Goal: Task Accomplishment & Management: Use online tool/utility

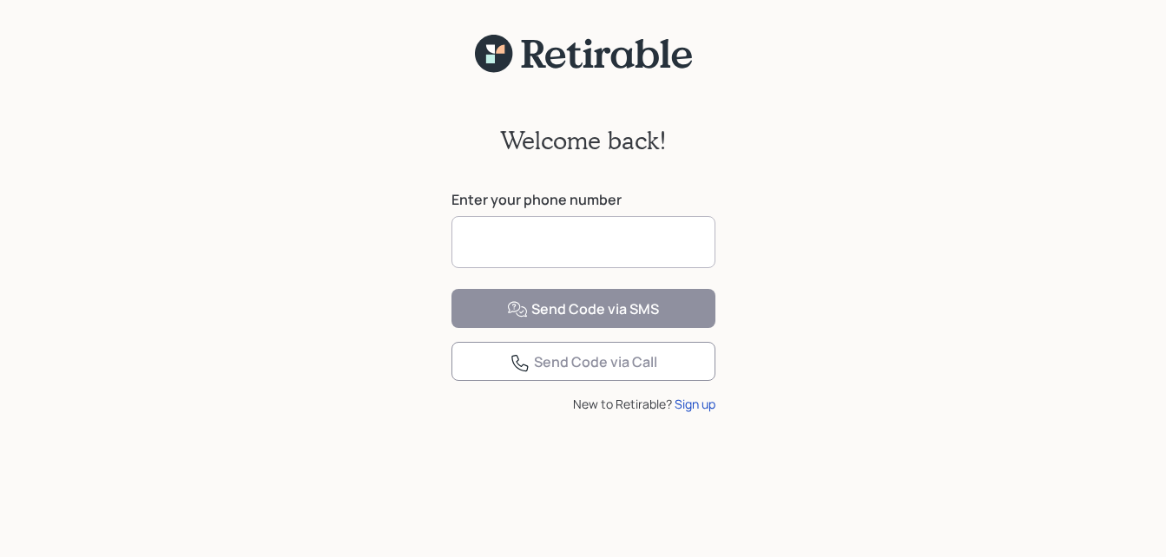
drag, startPoint x: 0, startPoint y: 0, endPoint x: 574, endPoint y: 240, distance: 622.0
click at [574, 240] on input at bounding box center [584, 242] width 264 height 52
type input "**********"
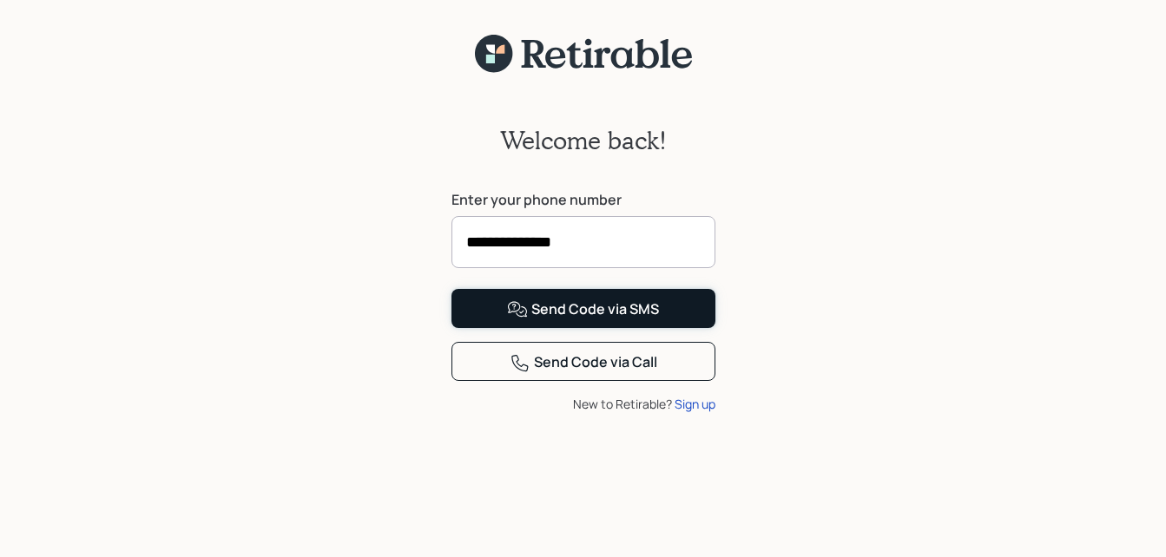
click at [575, 320] on div "Send Code via SMS" at bounding box center [583, 310] width 152 height 21
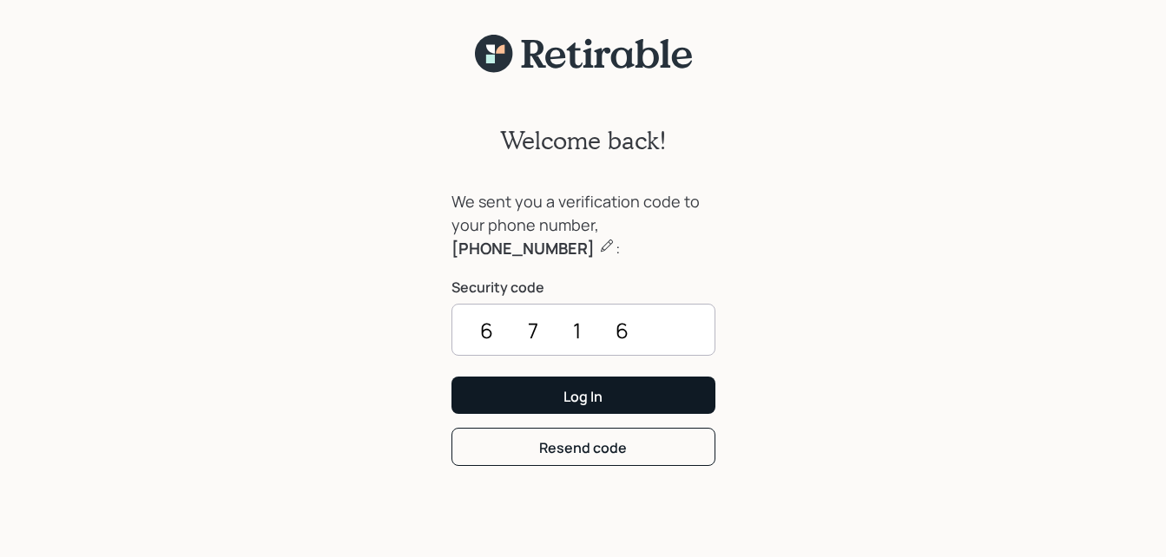
type input "6716"
click at [573, 393] on div "Log In" at bounding box center [583, 396] width 39 height 19
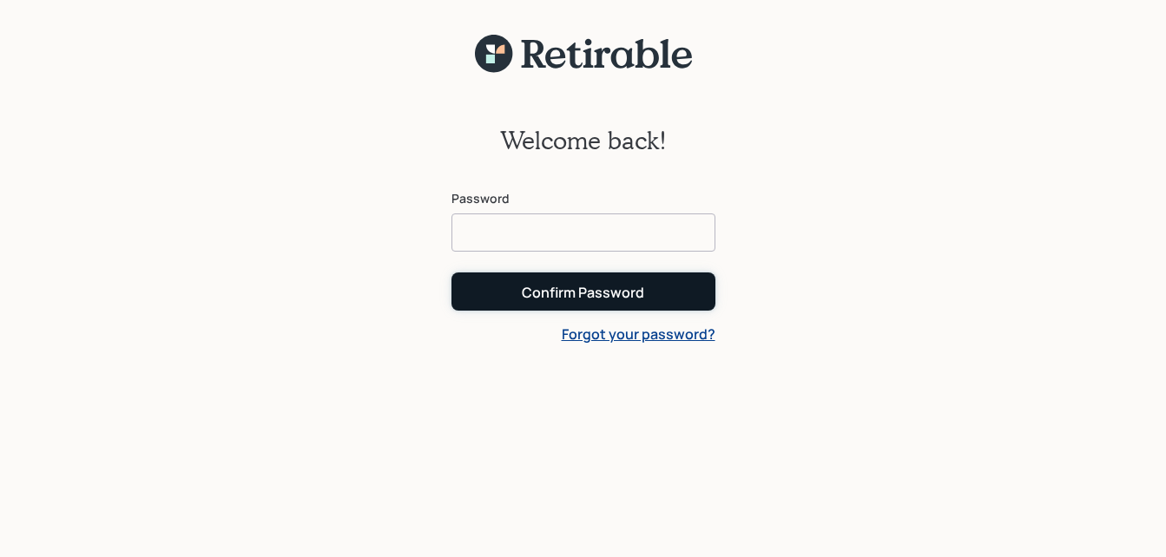
click at [575, 293] on div "Confirm Password" at bounding box center [583, 292] width 122 height 19
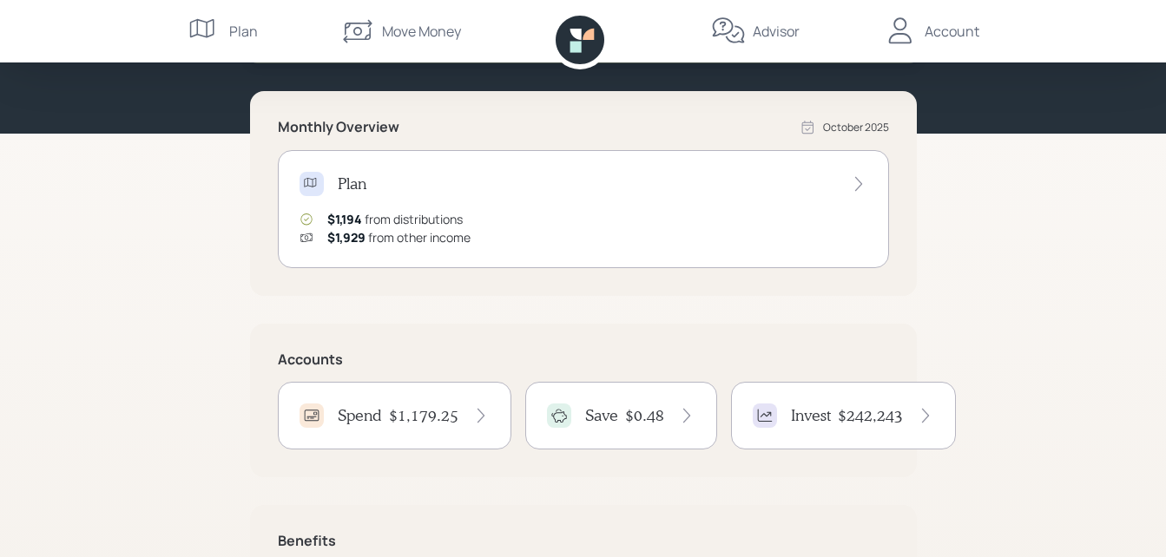
scroll to position [142, 0]
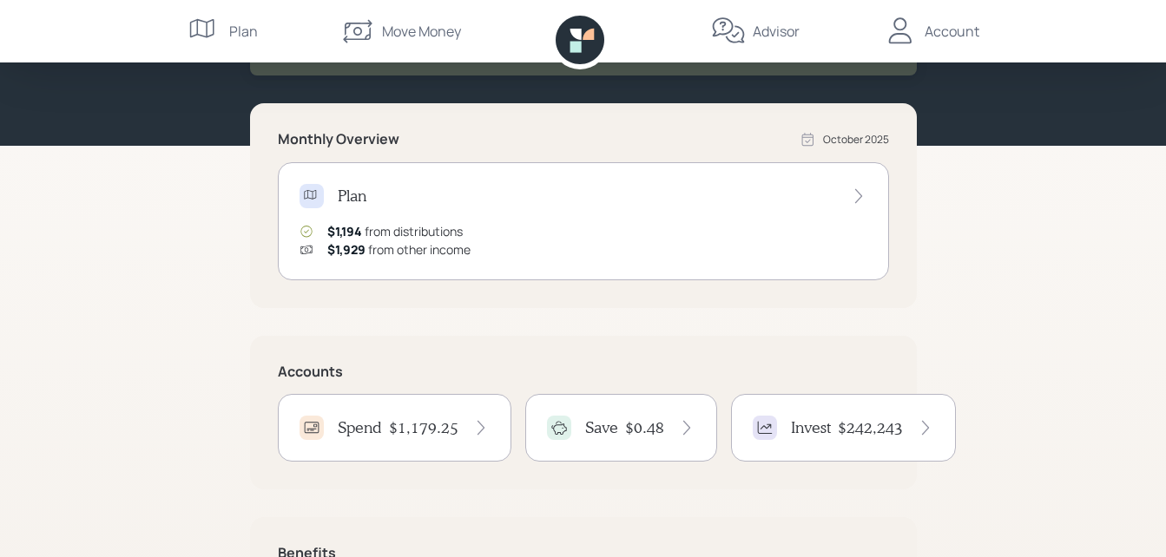
click at [574, 33] on icon at bounding box center [575, 34] width 11 height 11
click at [435, 35] on div "Move Money" at bounding box center [421, 31] width 79 height 21
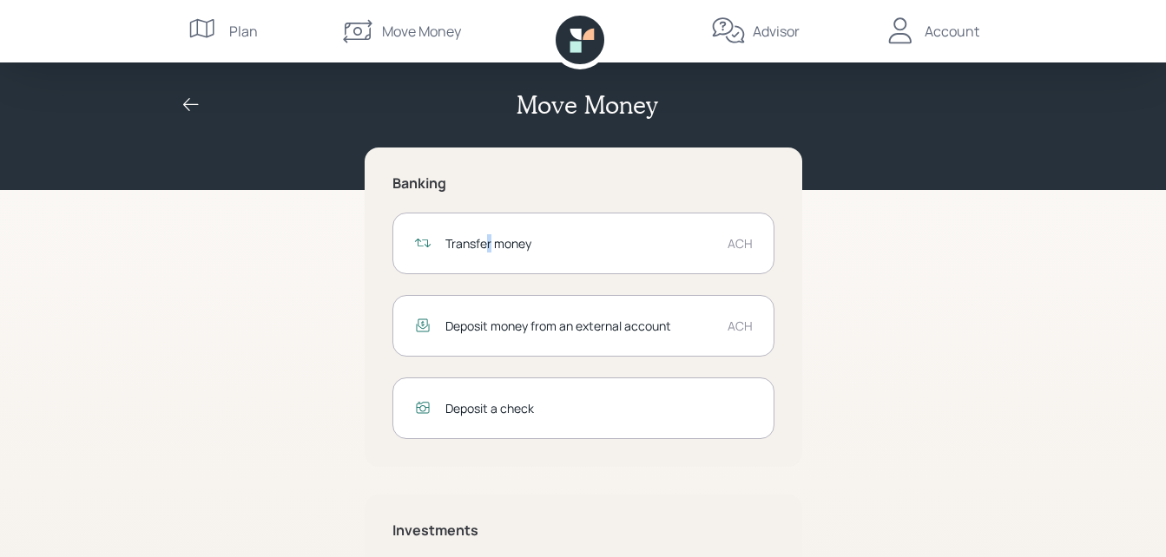
click at [489, 244] on div "Transfer money" at bounding box center [579, 243] width 268 height 18
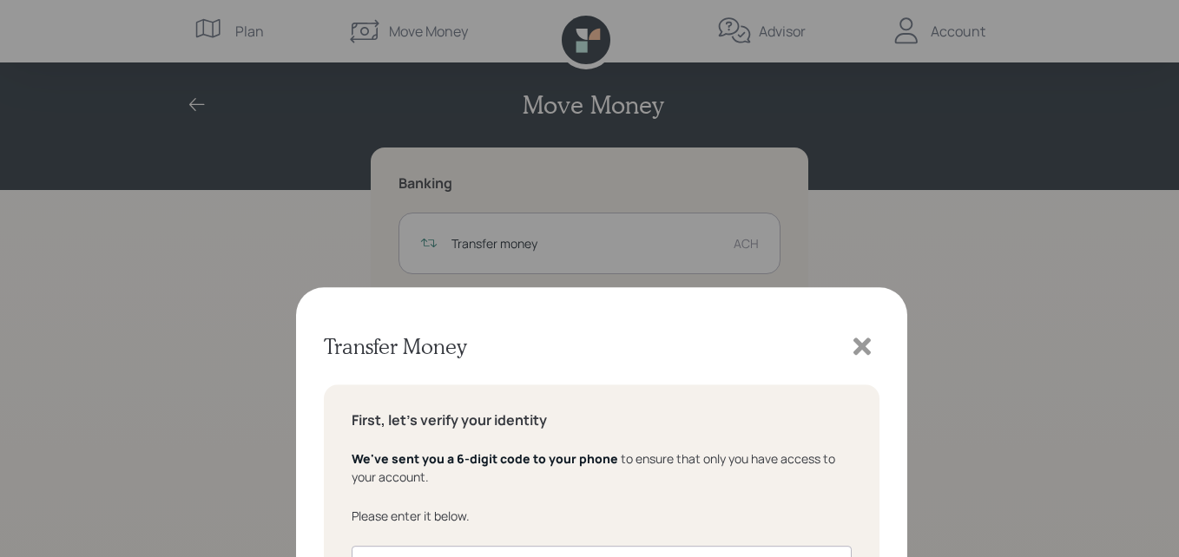
click at [388, 339] on input "text" at bounding box center [602, 336] width 500 height 45
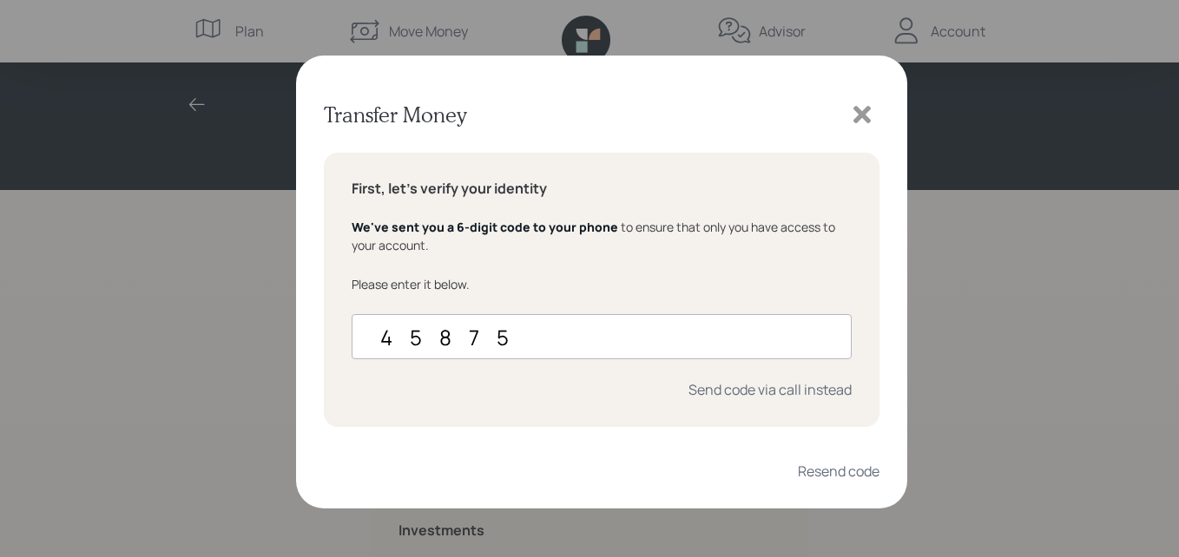
type input "458758"
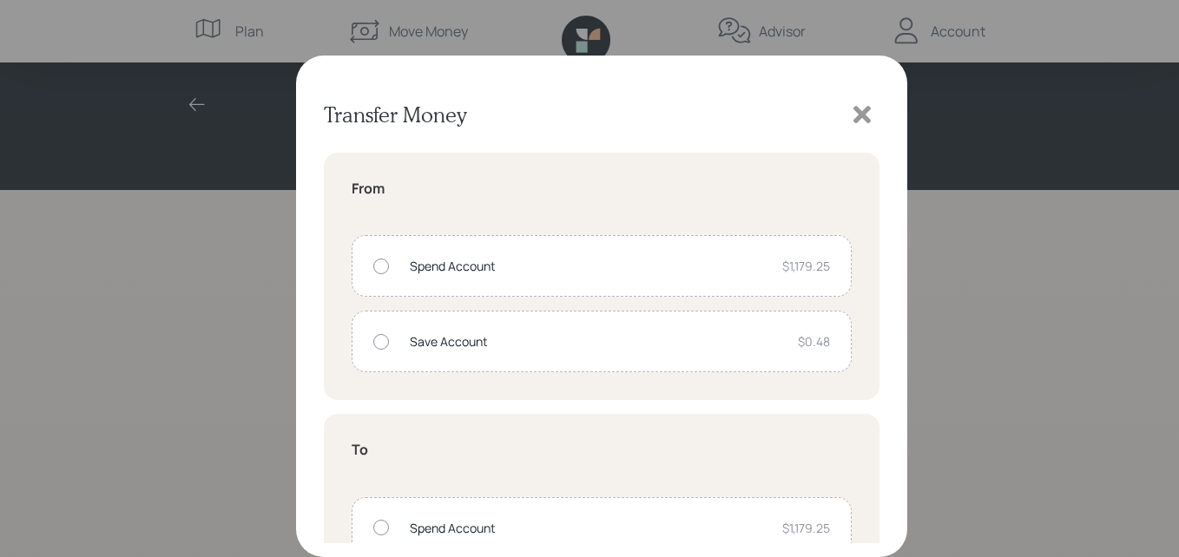
click at [380, 263] on div at bounding box center [381, 267] width 16 height 16
radio input "true"
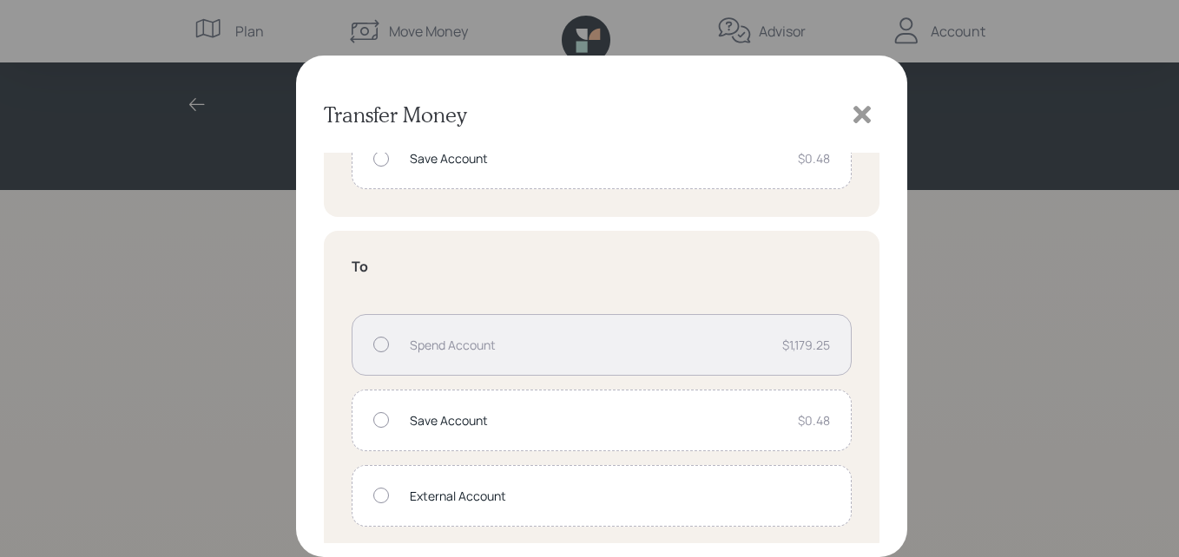
scroll to position [194, 0]
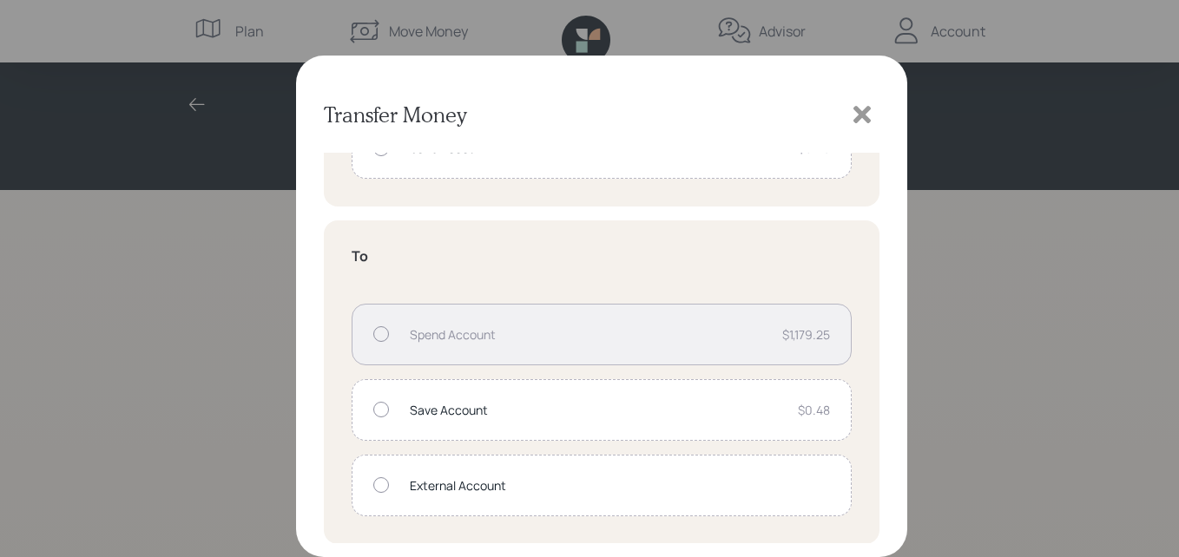
click at [376, 481] on div at bounding box center [381, 486] width 16 height 16
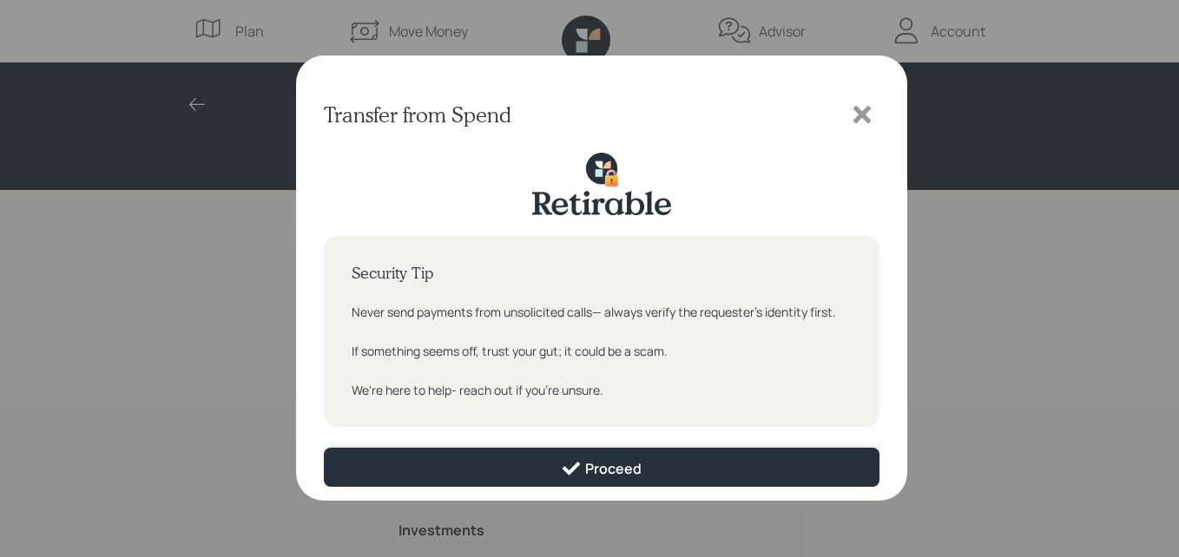
click at [618, 476] on div "Proceed" at bounding box center [601, 468] width 81 height 21
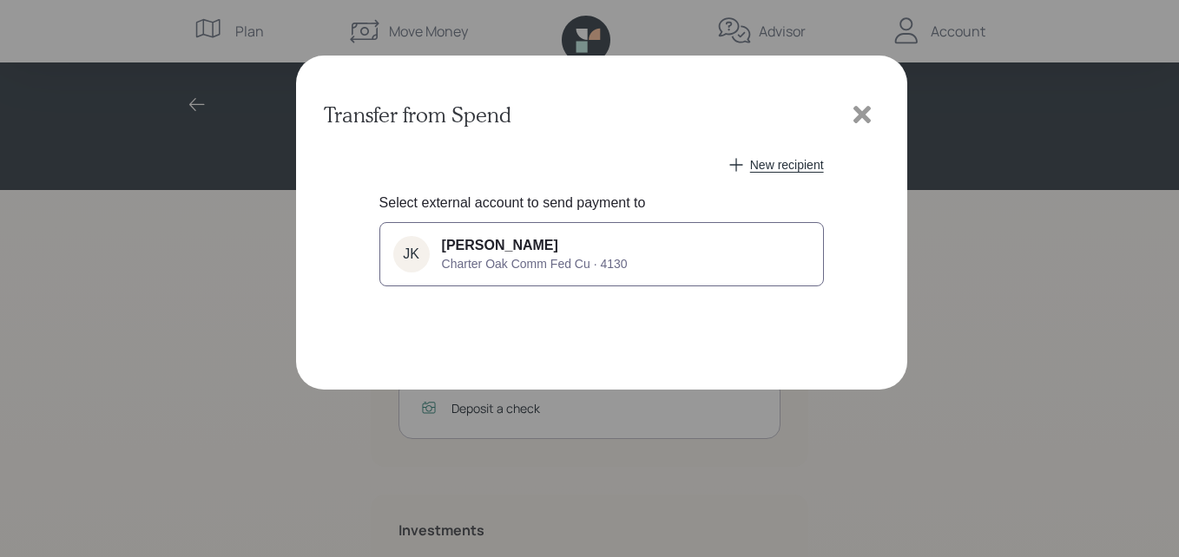
click at [527, 241] on span "Joann K Nakagawa" at bounding box center [500, 246] width 116 height 16
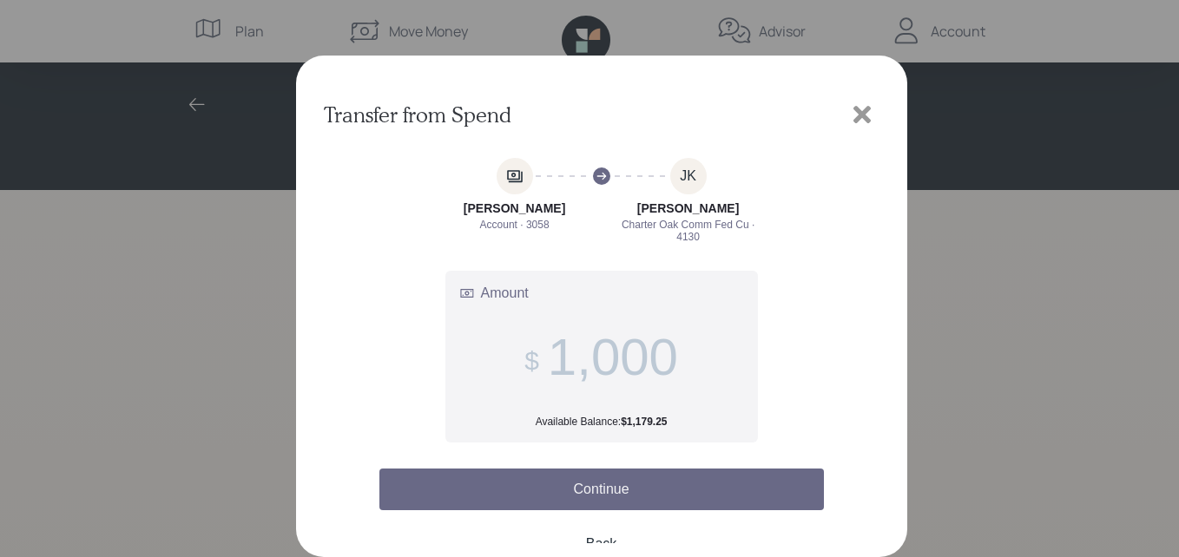
type input "1,000"
click at [604, 484] on button "Continue" at bounding box center [601, 490] width 445 height 42
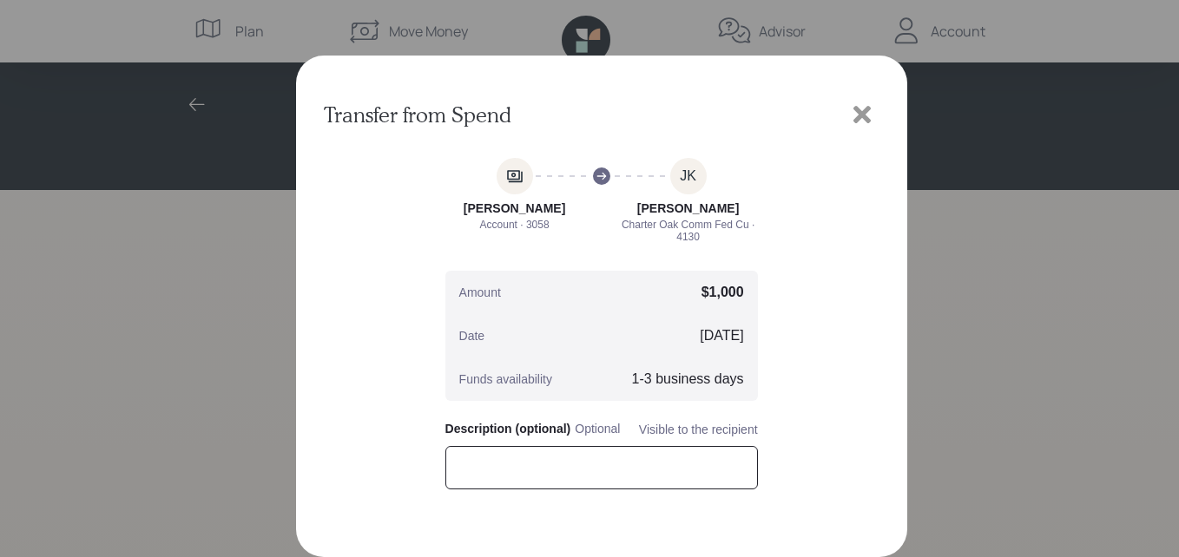
click at [574, 469] on input "text" at bounding box center [601, 467] width 313 height 43
type input "CharterOak"
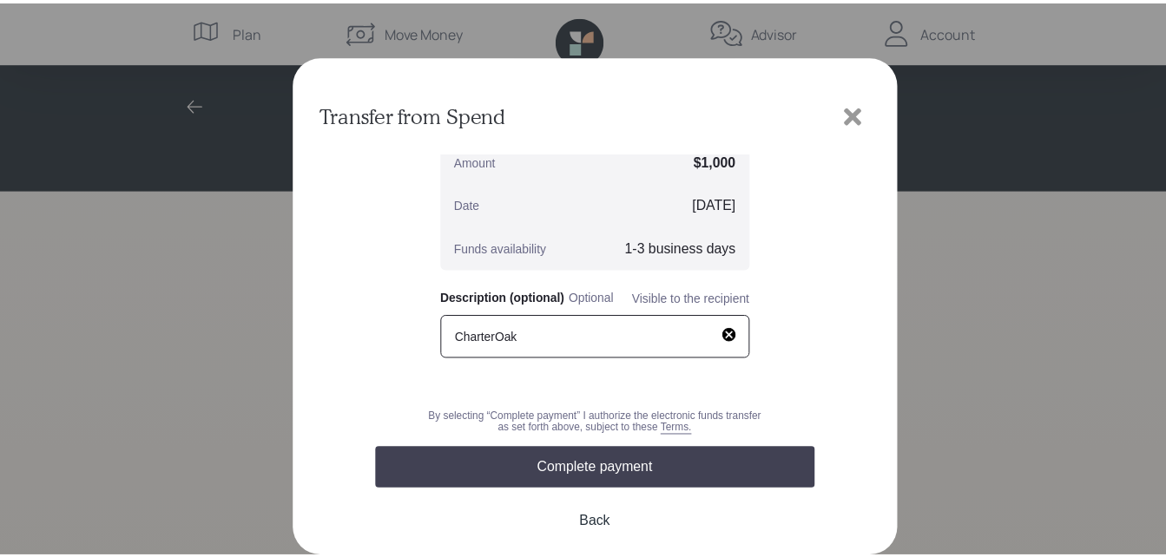
scroll to position [132, 0]
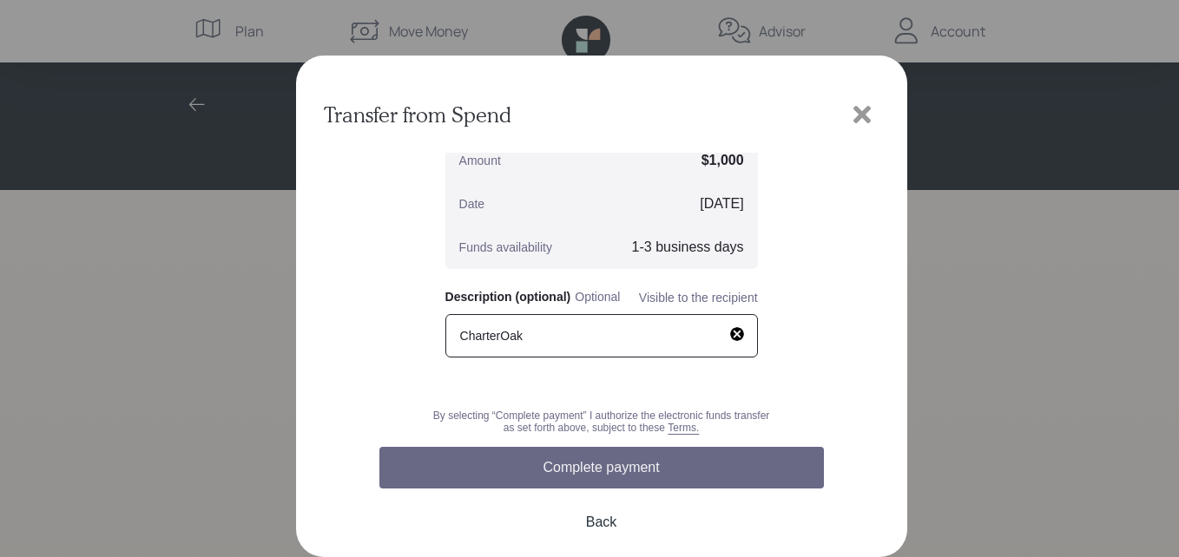
click at [601, 466] on button "Complete payment" at bounding box center [601, 468] width 445 height 42
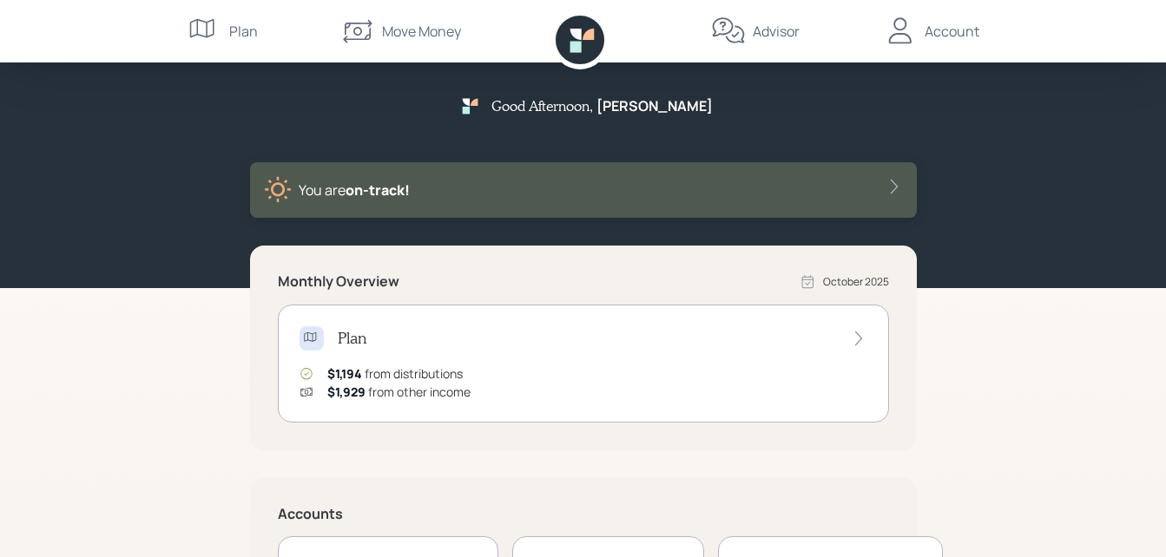
click at [588, 32] on icon at bounding box center [588, 34] width 11 height 11
click at [926, 28] on div "Account" at bounding box center [952, 31] width 55 height 21
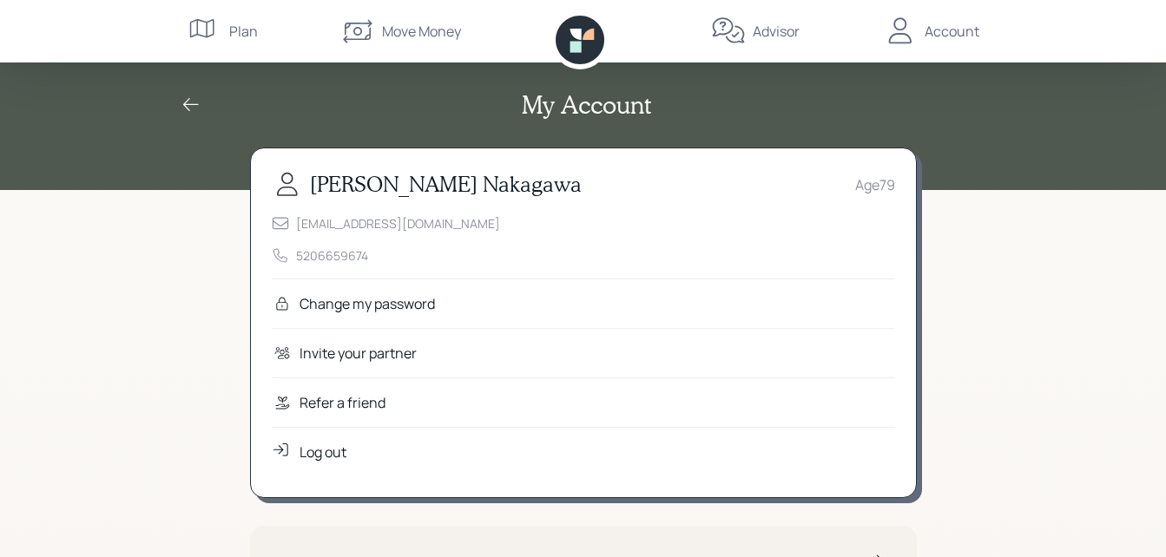
click at [324, 450] on div "Log out" at bounding box center [323, 452] width 47 height 21
